Goal: Navigation & Orientation: Find specific page/section

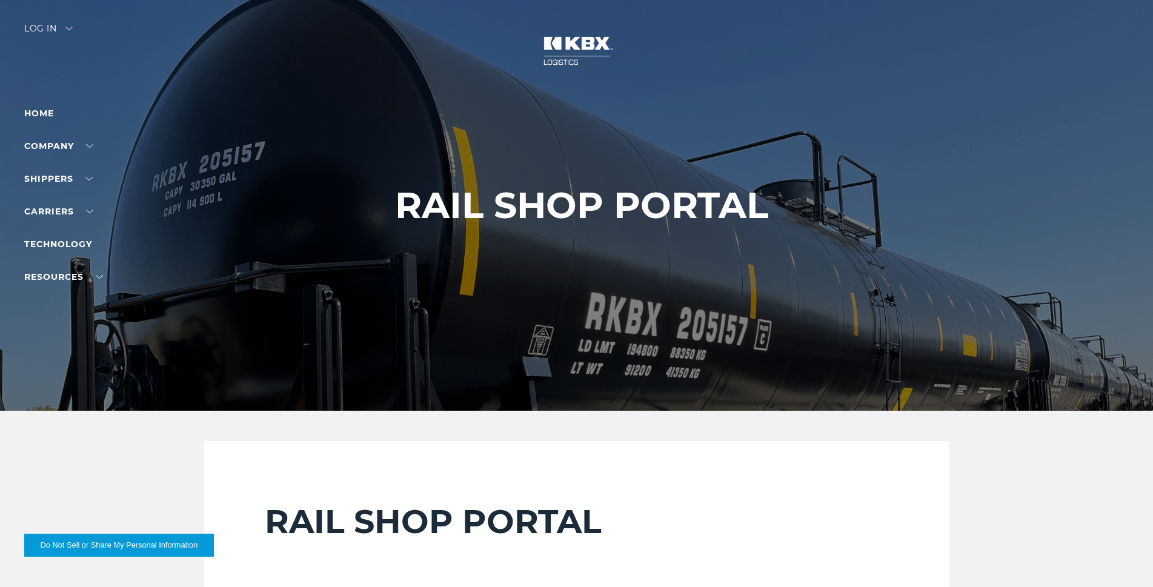
click at [71, 33] on div "Log in" at bounding box center [48, 33] width 48 height 18
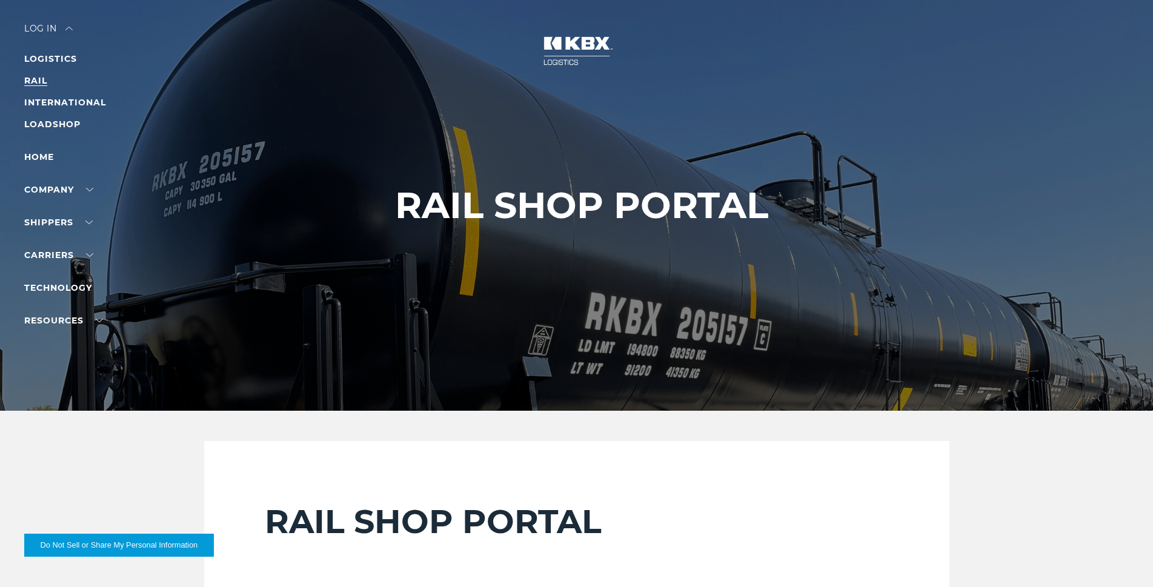
click at [44, 82] on link "RAIL" at bounding box center [35, 80] width 23 height 11
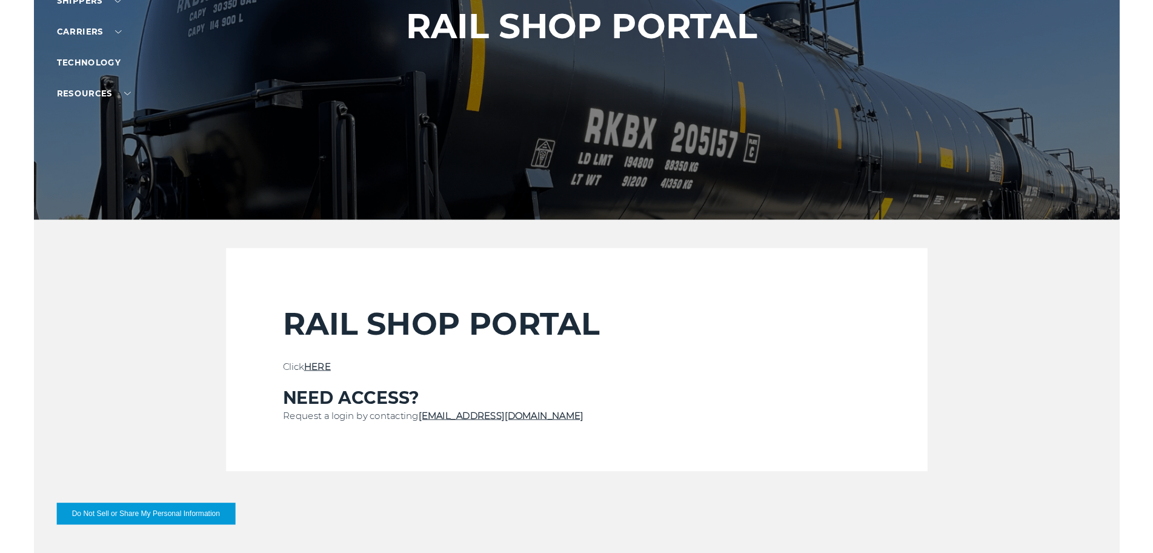
scroll to position [242, 0]
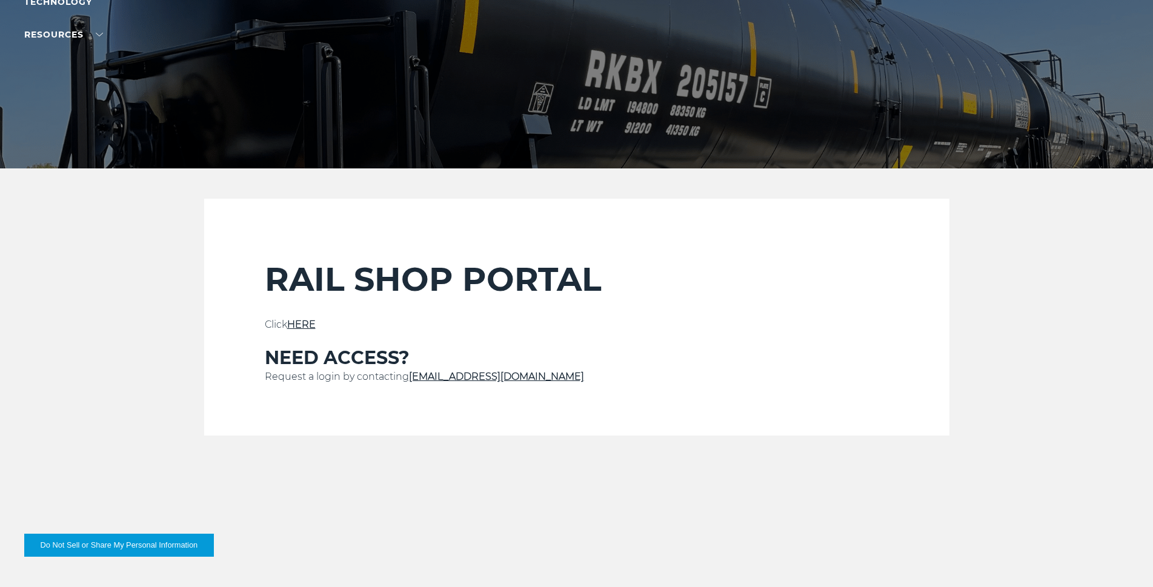
click at [316, 325] on link "HERE" at bounding box center [301, 325] width 28 height 12
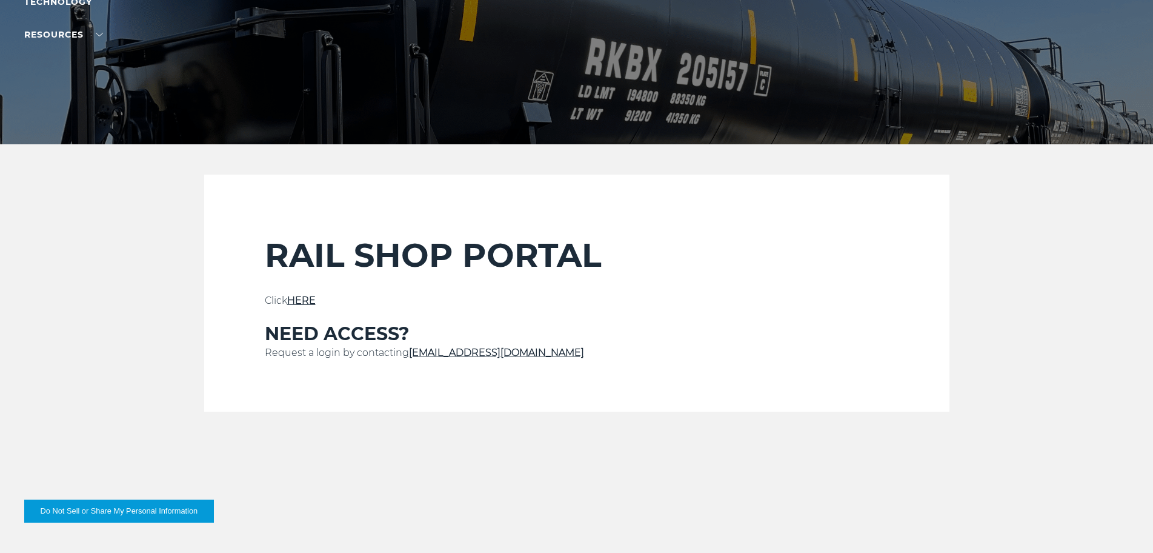
click at [304, 293] on div "RAIL SHOP PORTAL Click HERE NEED ACCESS? Request a login by contacting [EMAIL_A…" at bounding box center [577, 323] width 624 height 176
click at [308, 305] on link "HERE" at bounding box center [301, 301] width 28 height 12
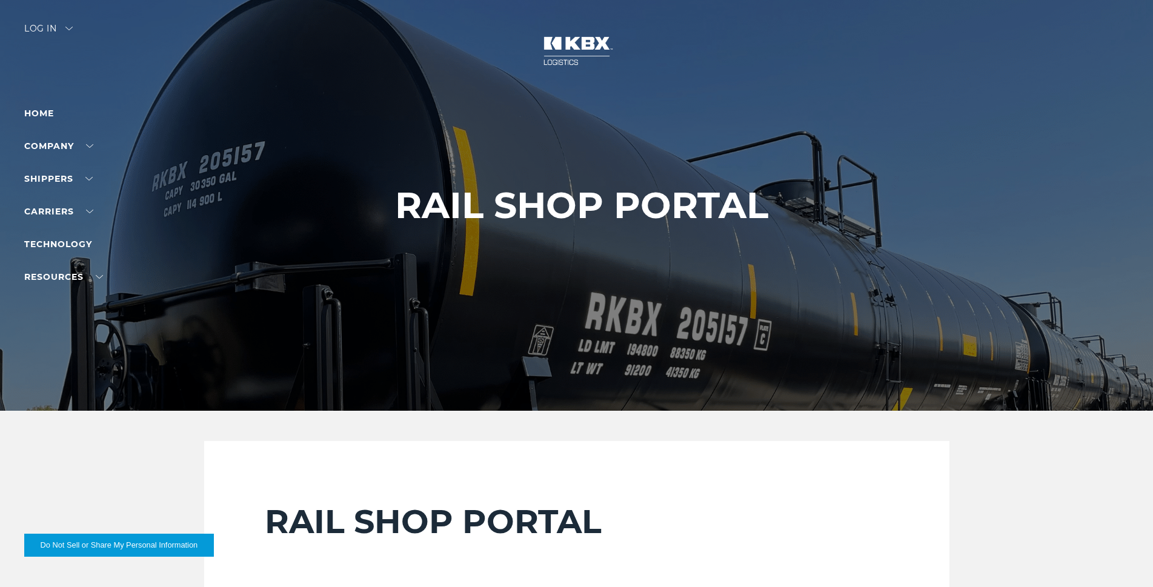
click at [58, 27] on div "Log in" at bounding box center [48, 33] width 48 height 18
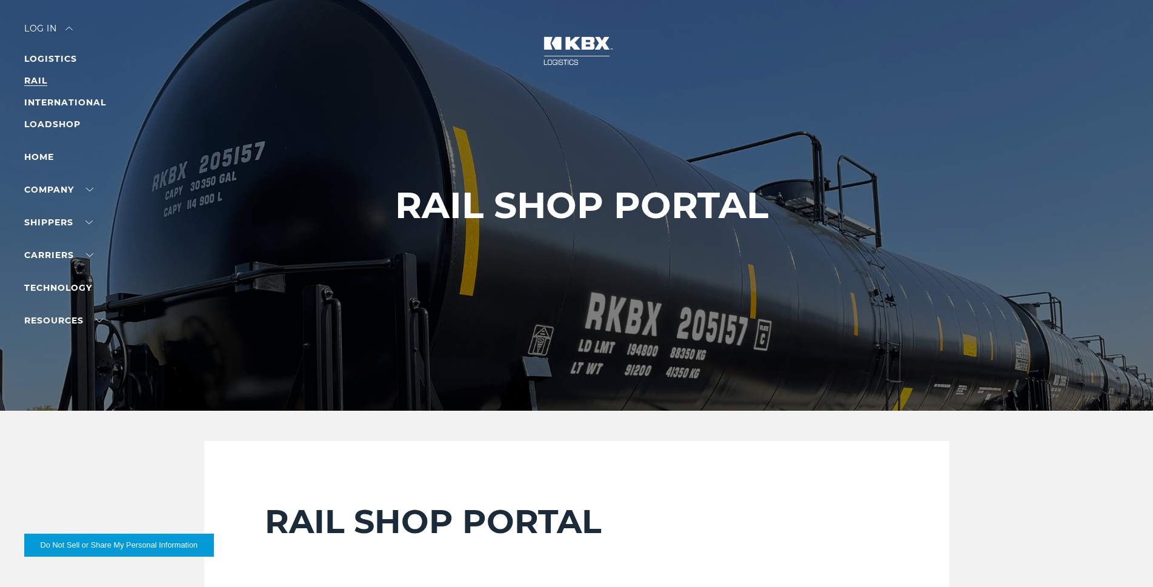
click at [38, 78] on link "RAIL" at bounding box center [35, 80] width 23 height 11
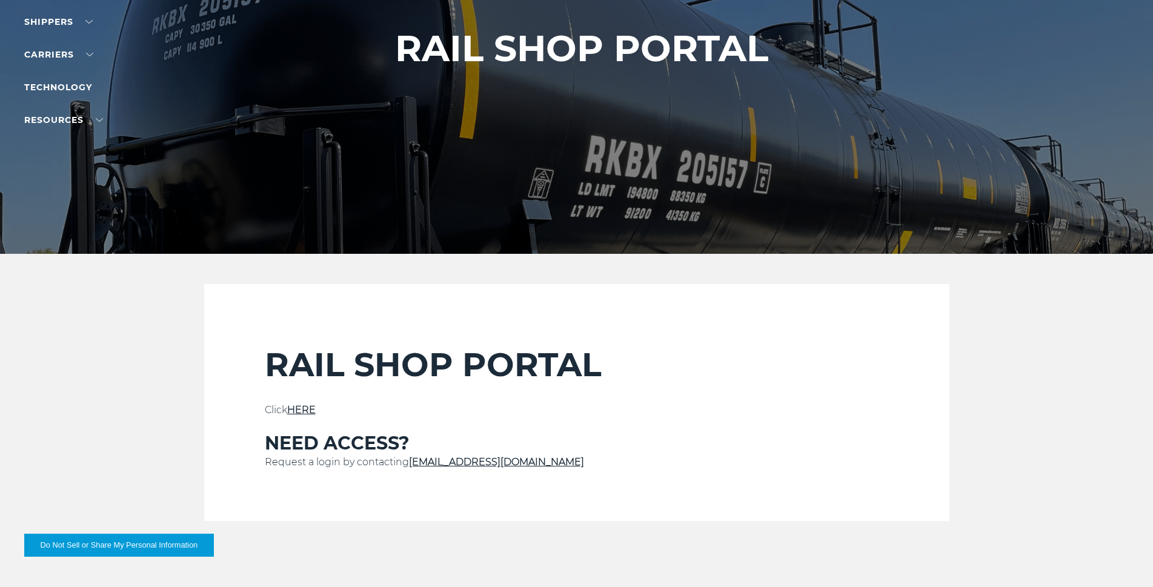
scroll to position [303, 0]
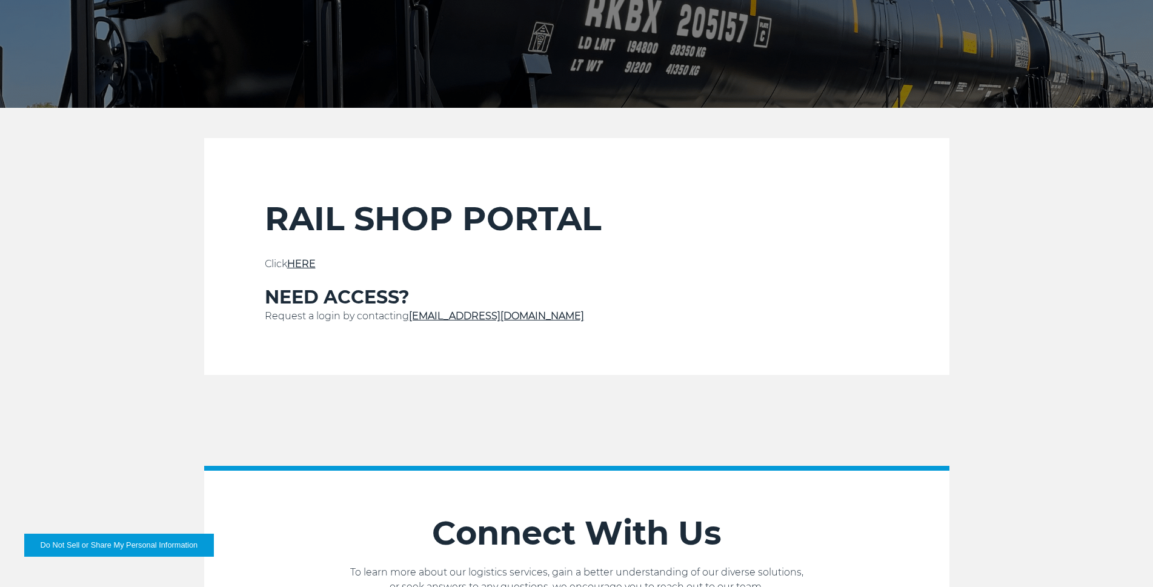
click at [311, 266] on link "HERE" at bounding box center [301, 264] width 28 height 12
